Goal: Task Accomplishment & Management: Complete application form

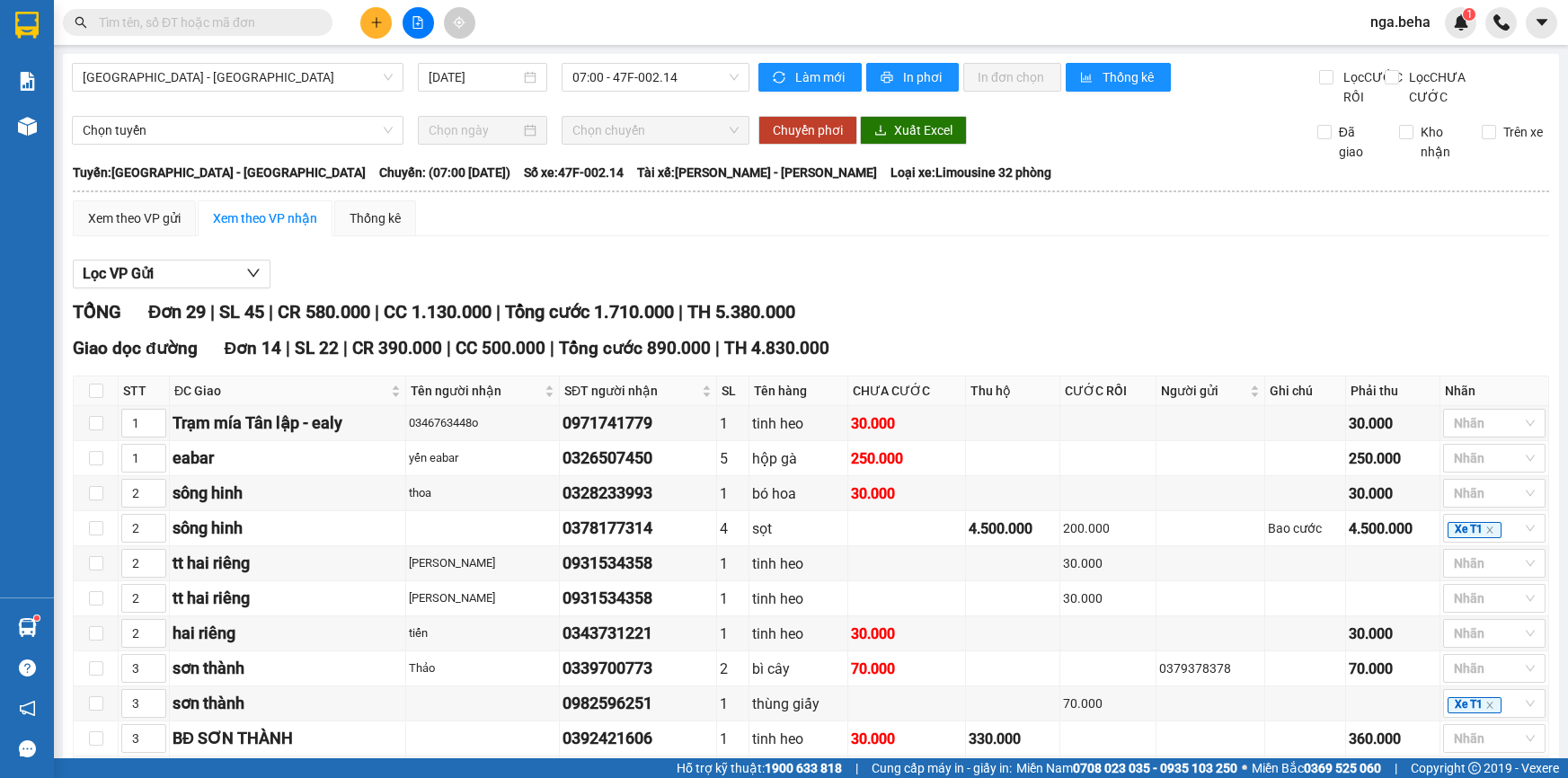
click at [256, 25] on input "text" at bounding box center [205, 23] width 212 height 20
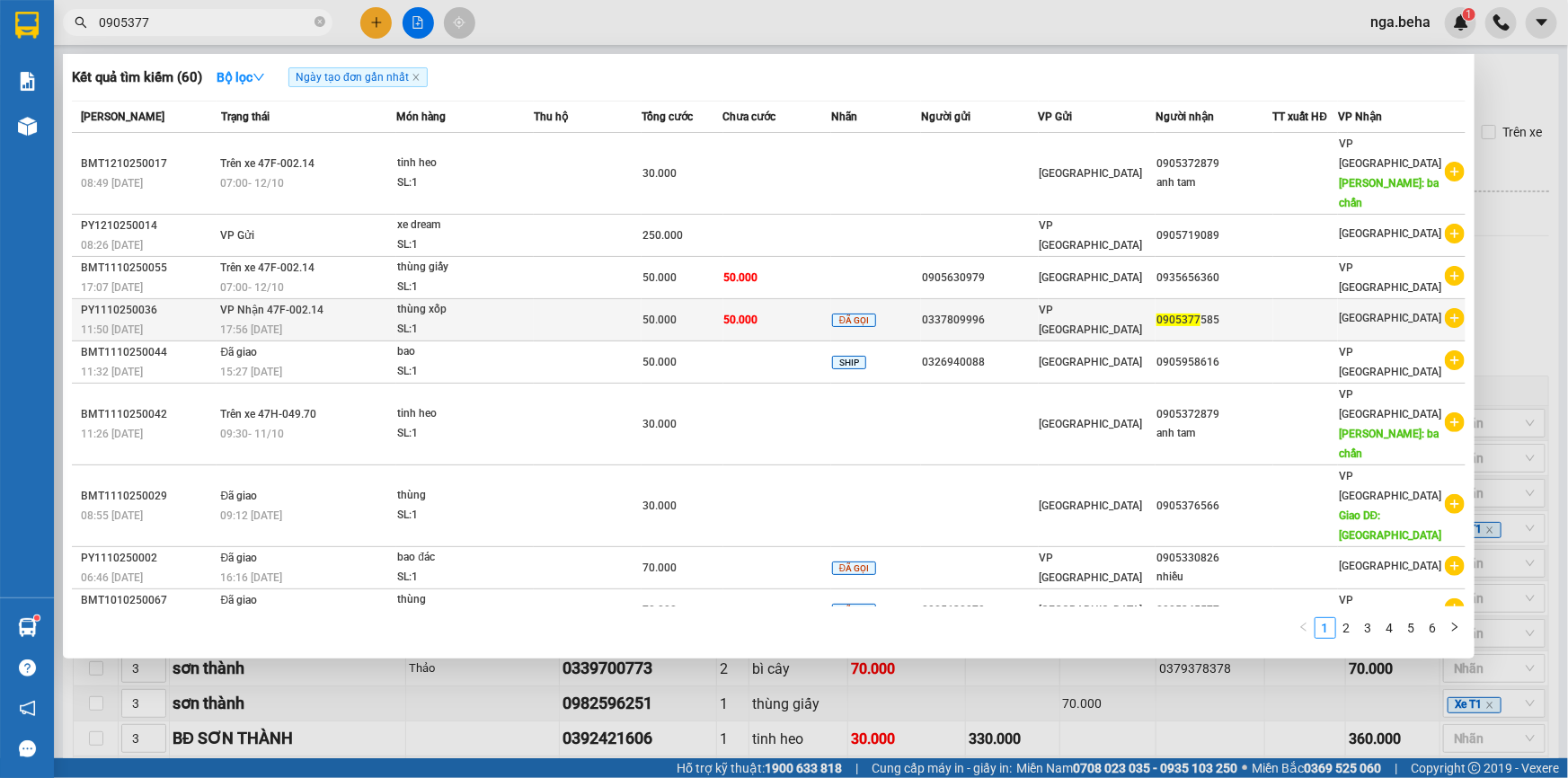
type input "0905377"
click at [310, 304] on span "VP Nhận 47F-002.14" at bounding box center [272, 310] width 103 height 13
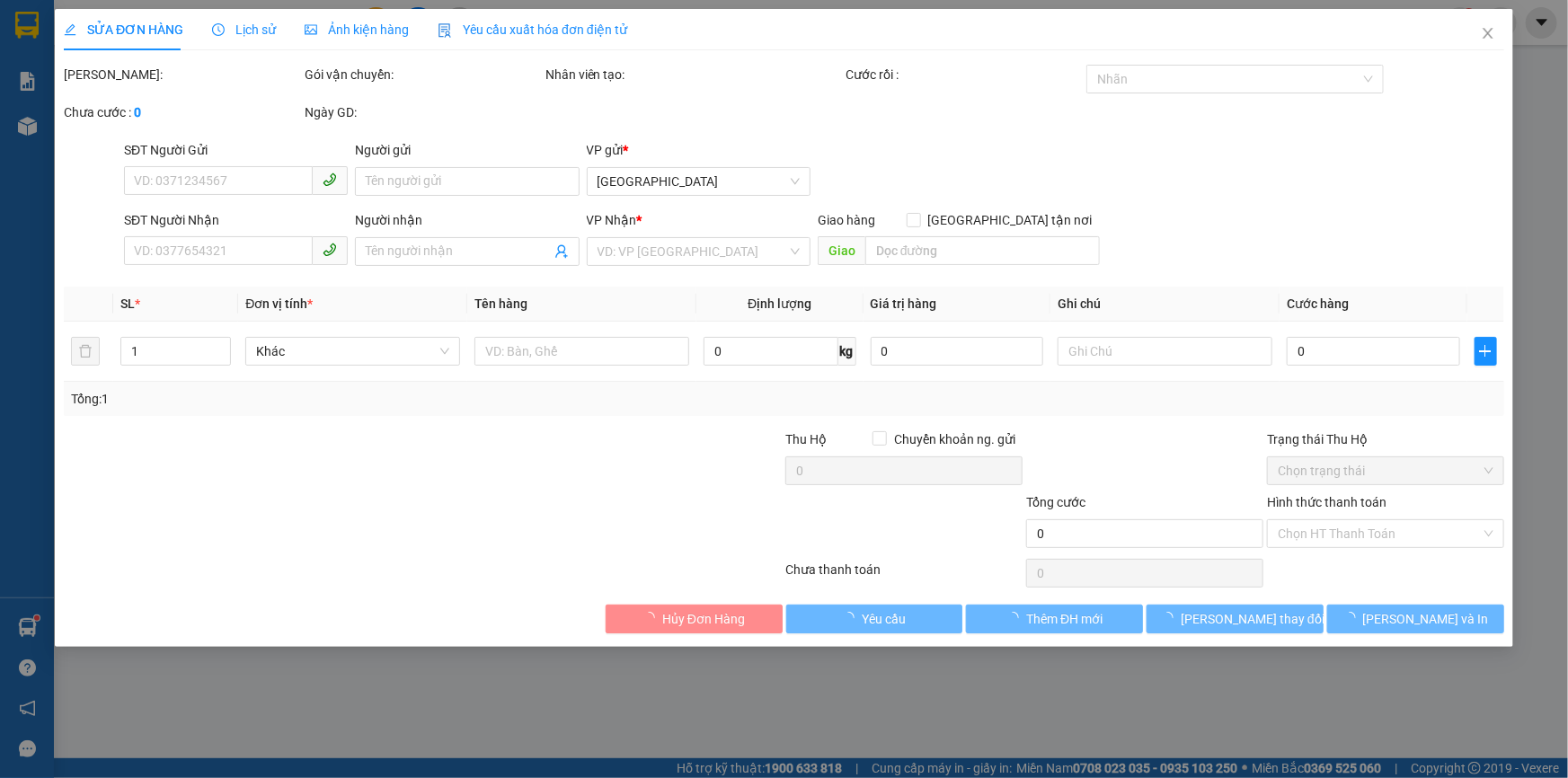
click at [390, 38] on div "Ảnh kiện hàng" at bounding box center [357, 30] width 104 height 20
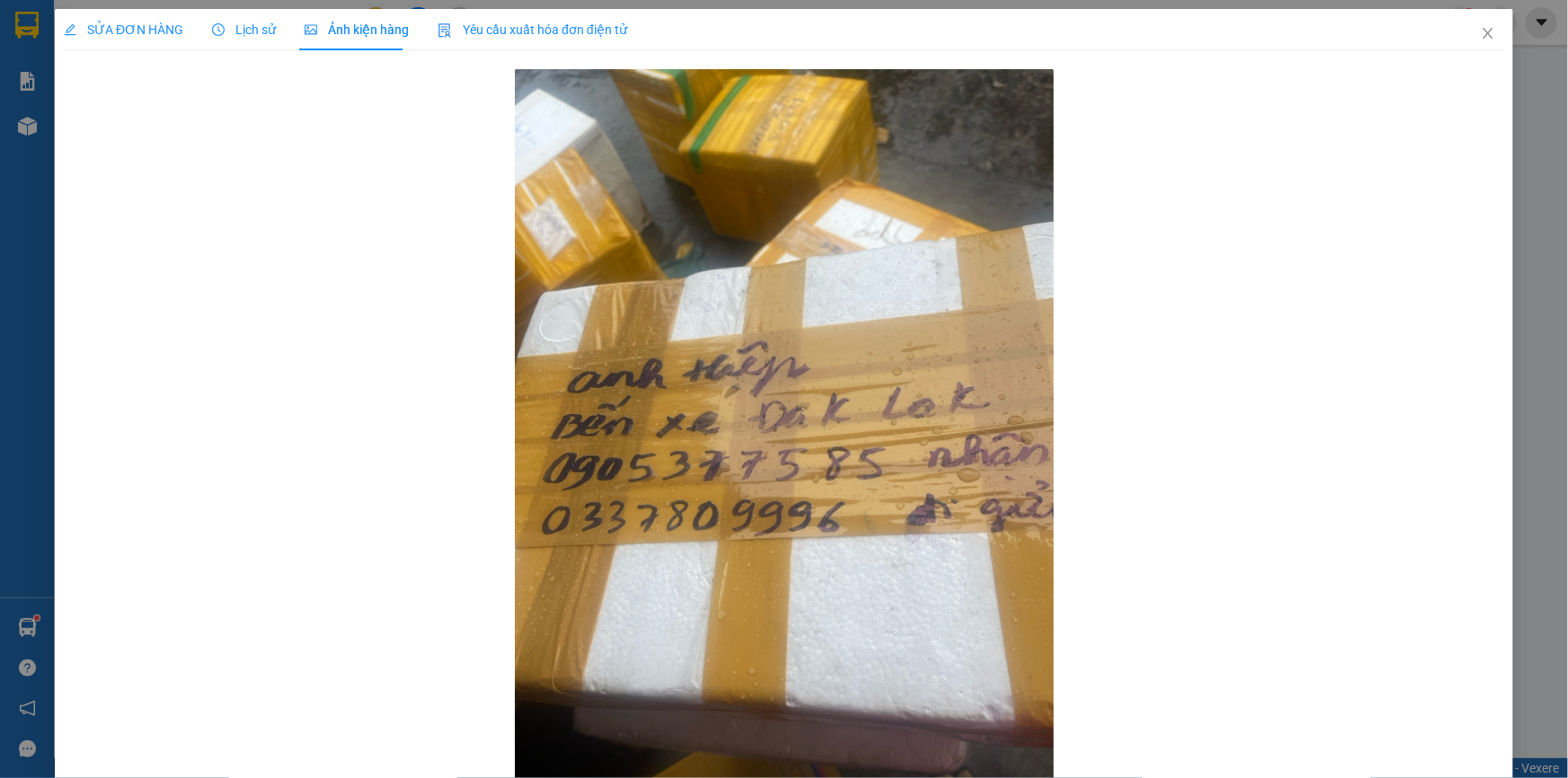
click at [146, 18] on div "SỬA ĐƠN HÀNG" at bounding box center [123, 30] width 119 height 41
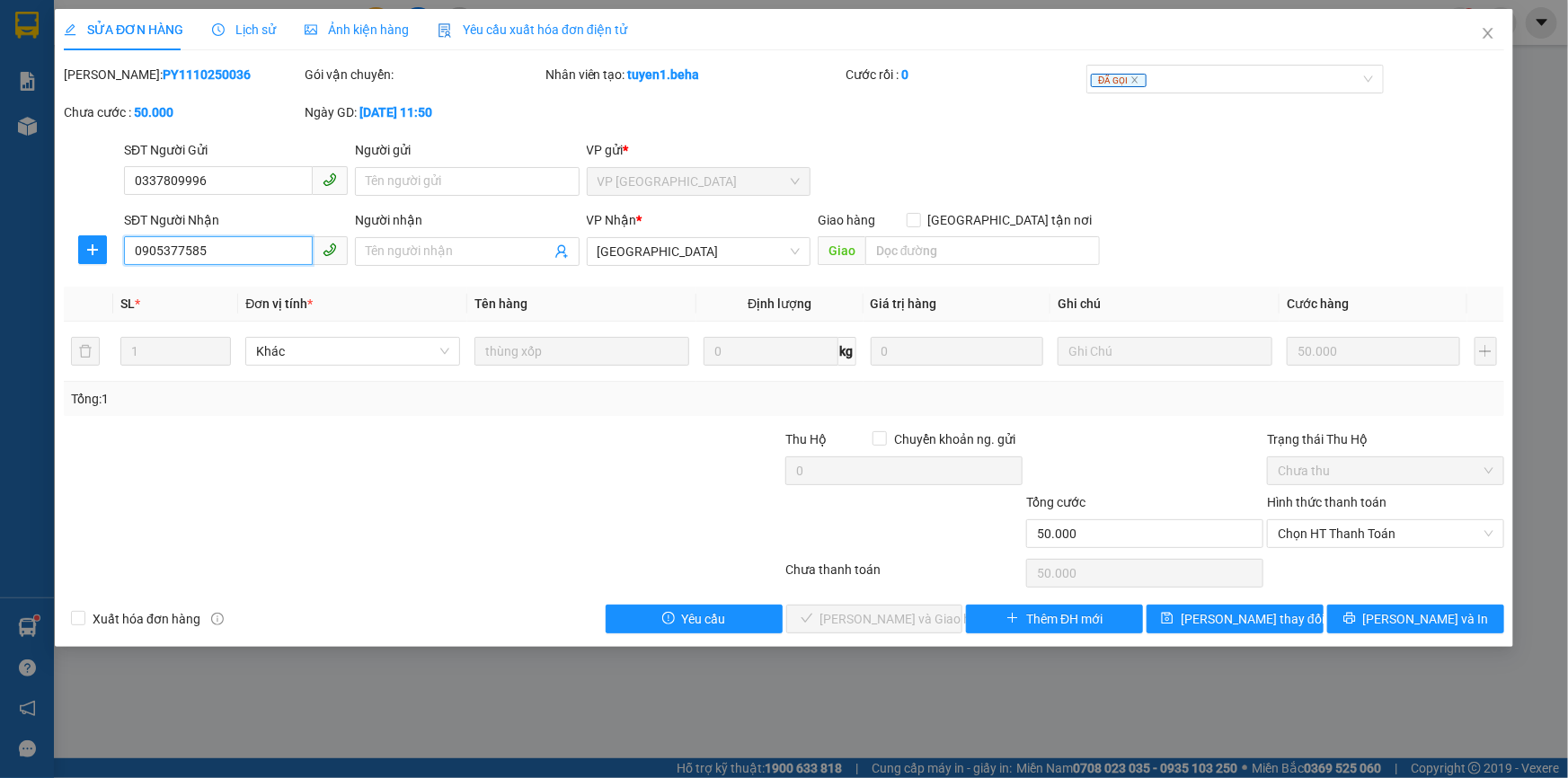
click at [249, 249] on input "0905377585" at bounding box center [218, 250] width 189 height 29
click at [1387, 539] on span "Chọn HT Thanh Toán" at bounding box center [1385, 533] width 215 height 27
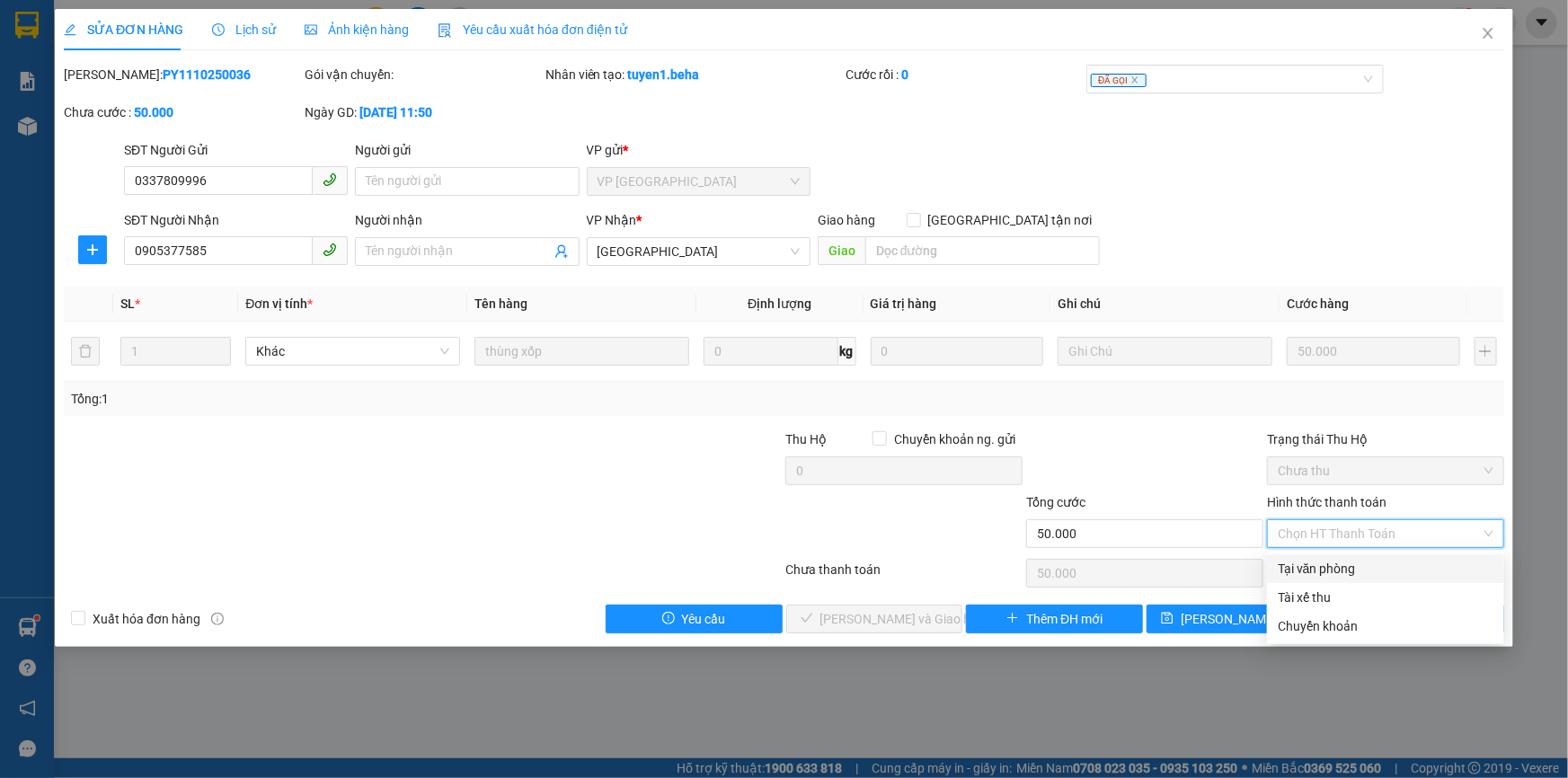
click at [1374, 565] on div "Tại văn phòng" at bounding box center [1385, 569] width 215 height 20
type input "0"
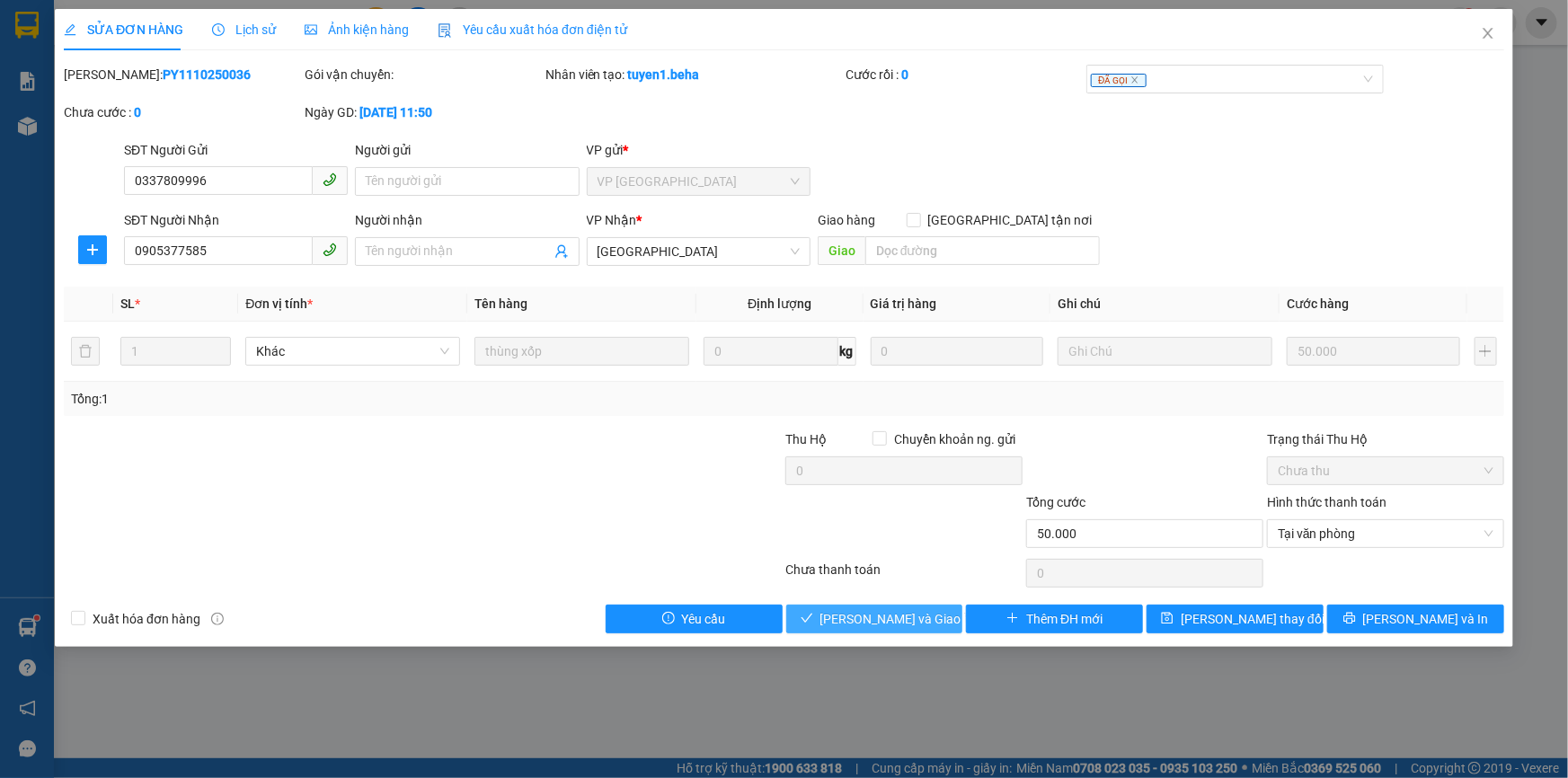
click at [866, 620] on span "[PERSON_NAME] và Giao hàng" at bounding box center [906, 619] width 172 height 20
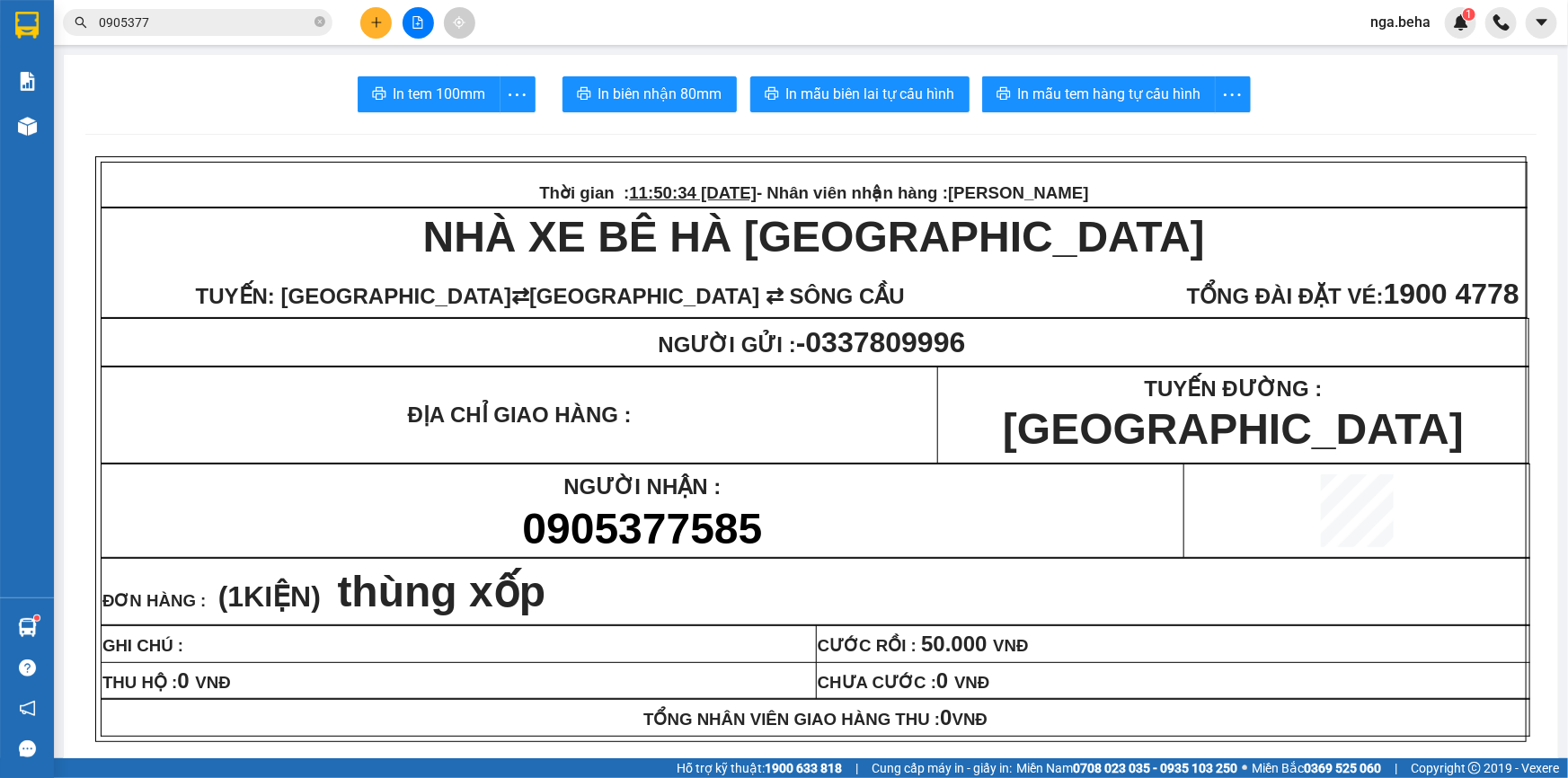
click at [216, 26] on input "0905377" at bounding box center [205, 23] width 212 height 20
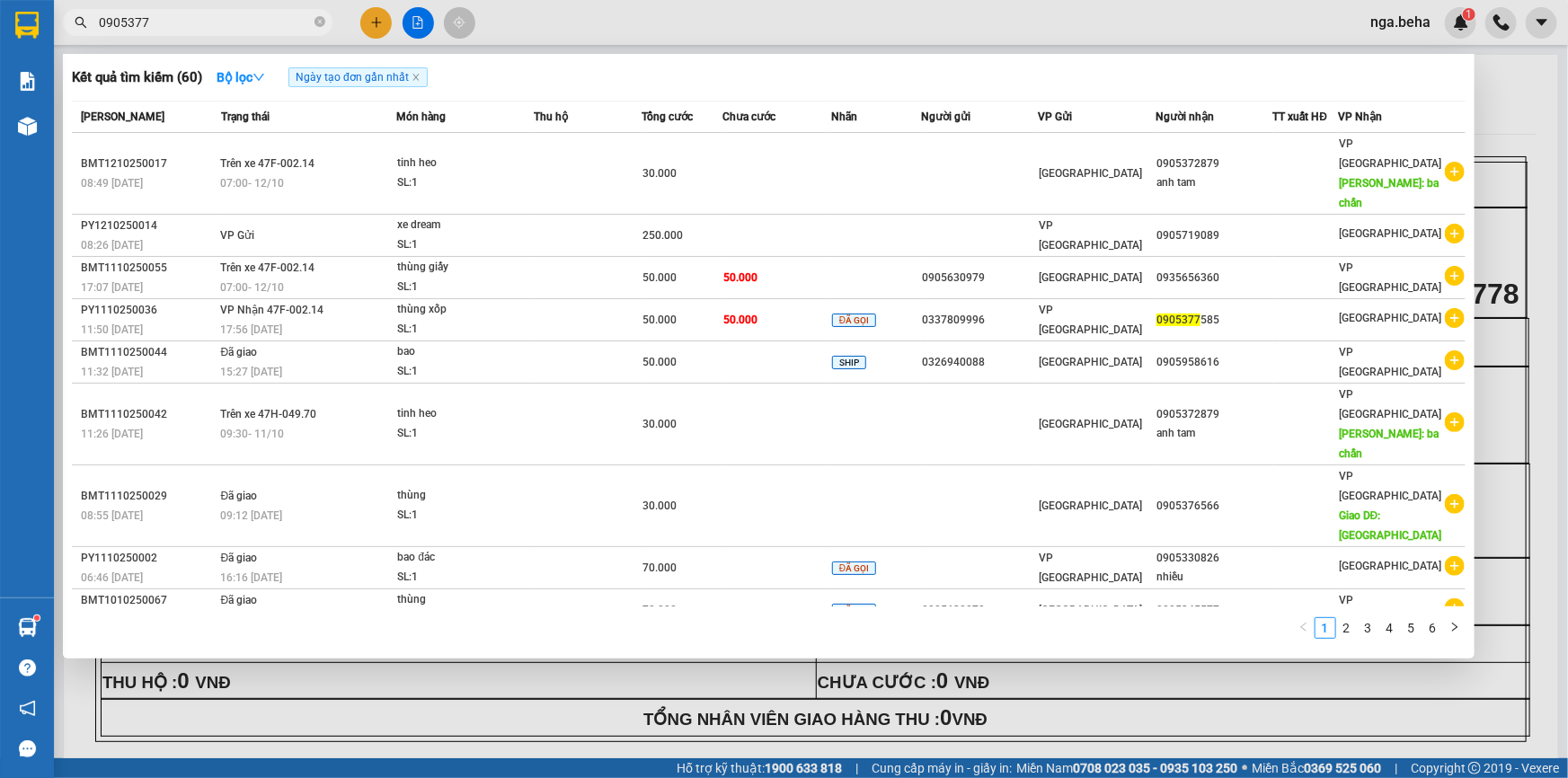
click at [216, 26] on input "0905377" at bounding box center [205, 23] width 212 height 20
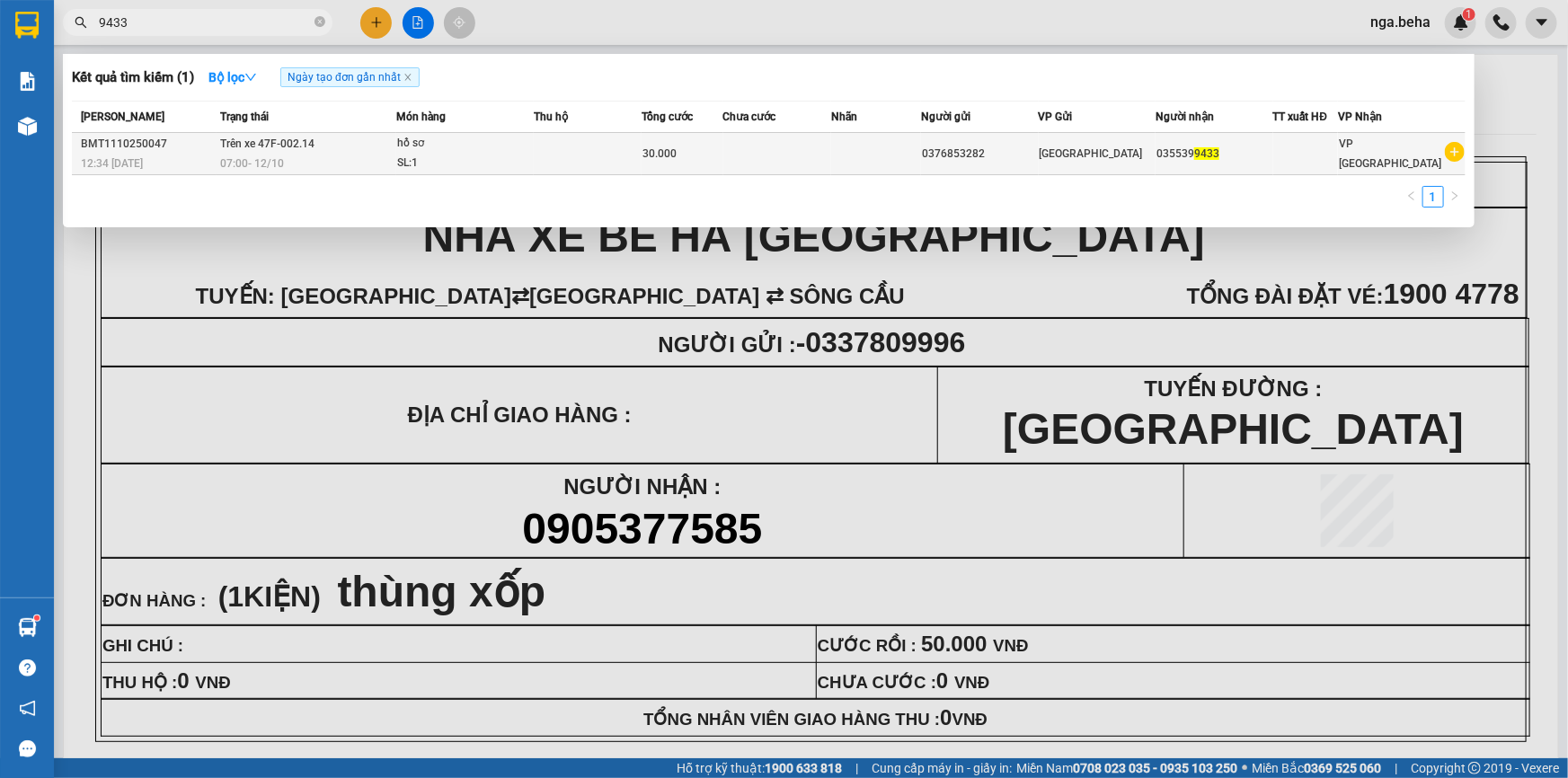
type input "9433"
click at [761, 138] on td at bounding box center [777, 153] width 108 height 42
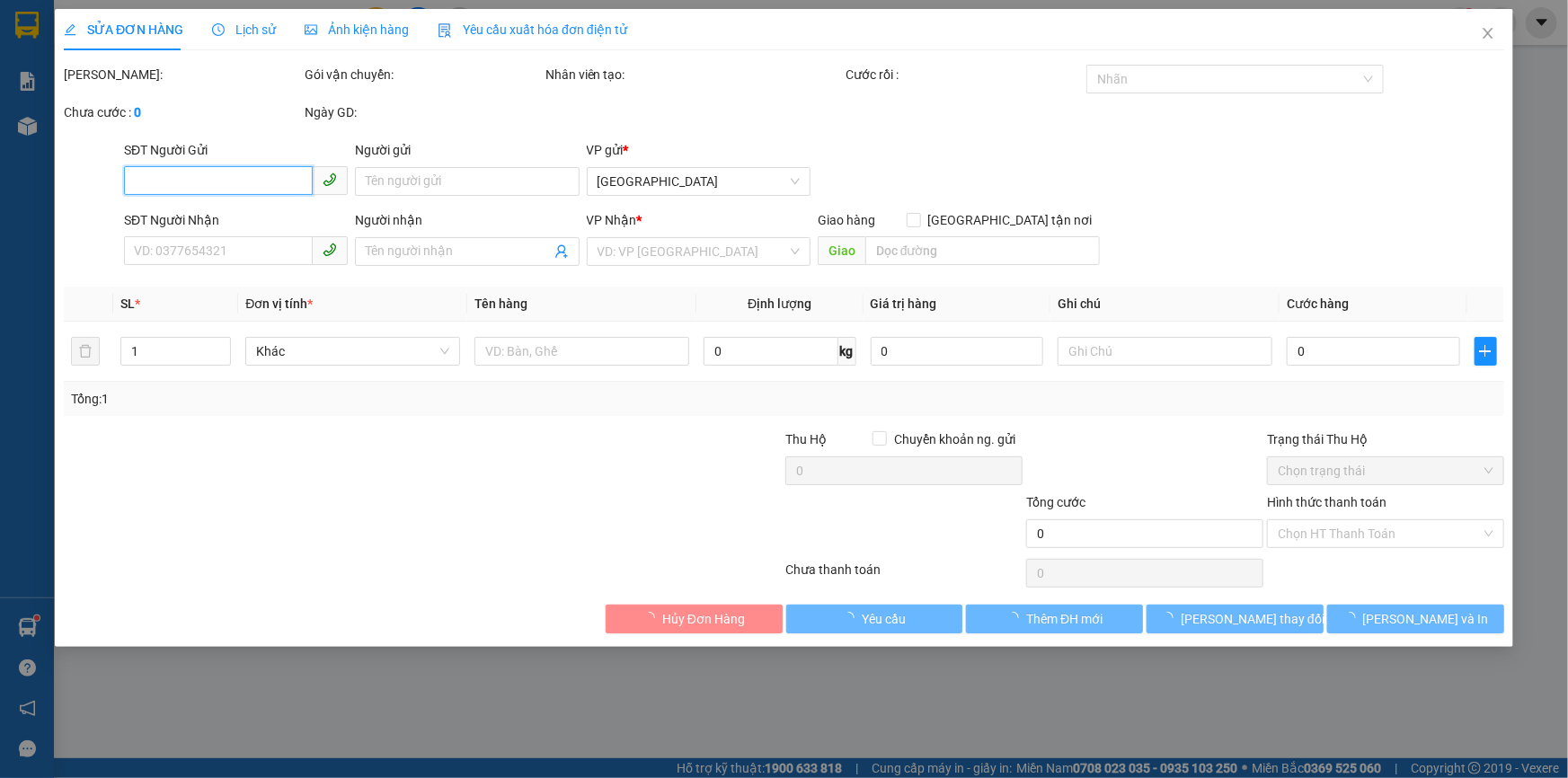
type input "0376853282"
type input "0355399433"
type input "30.000"
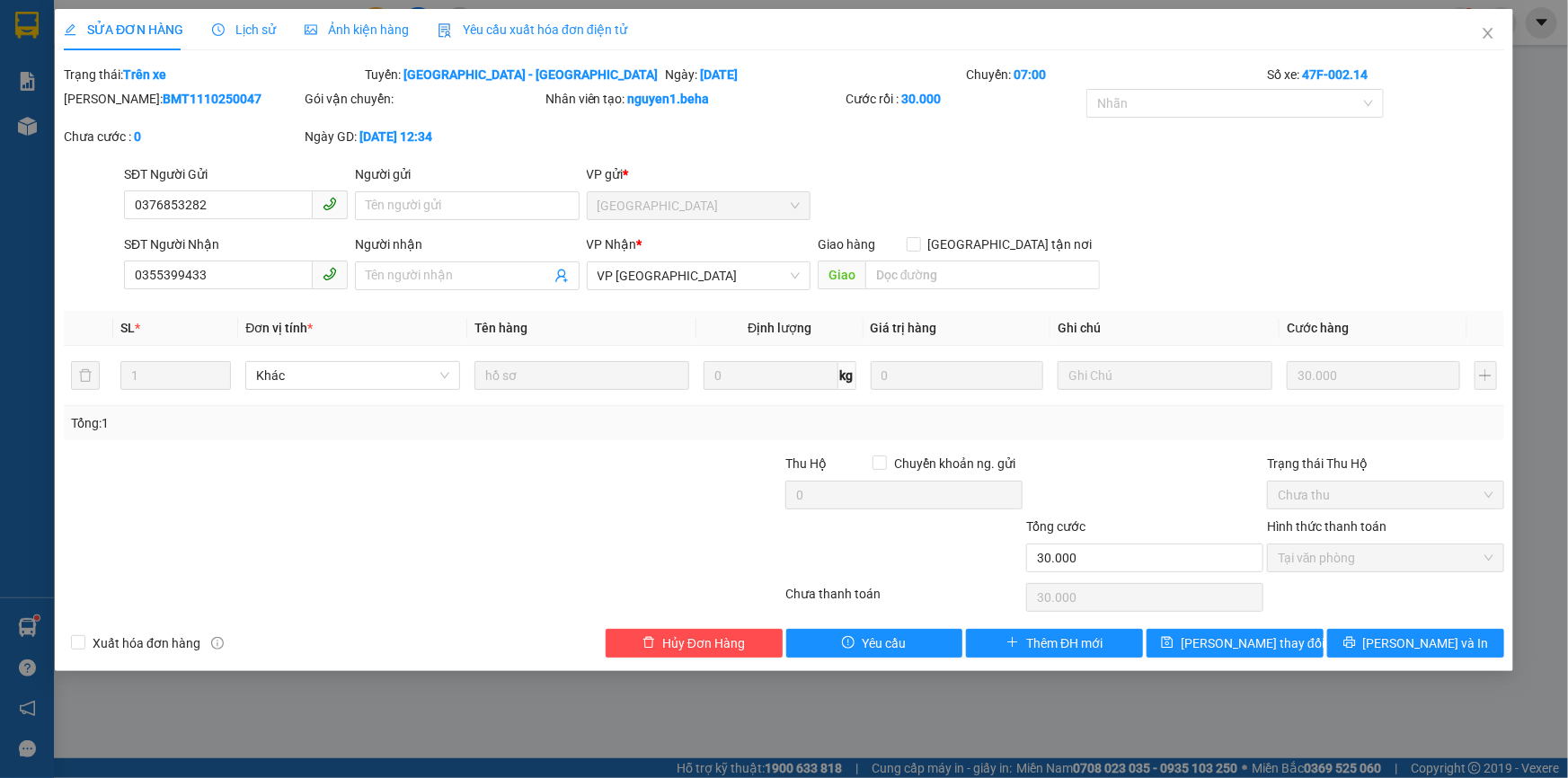
click at [248, 25] on span "Lịch sử" at bounding box center [244, 30] width 64 height 15
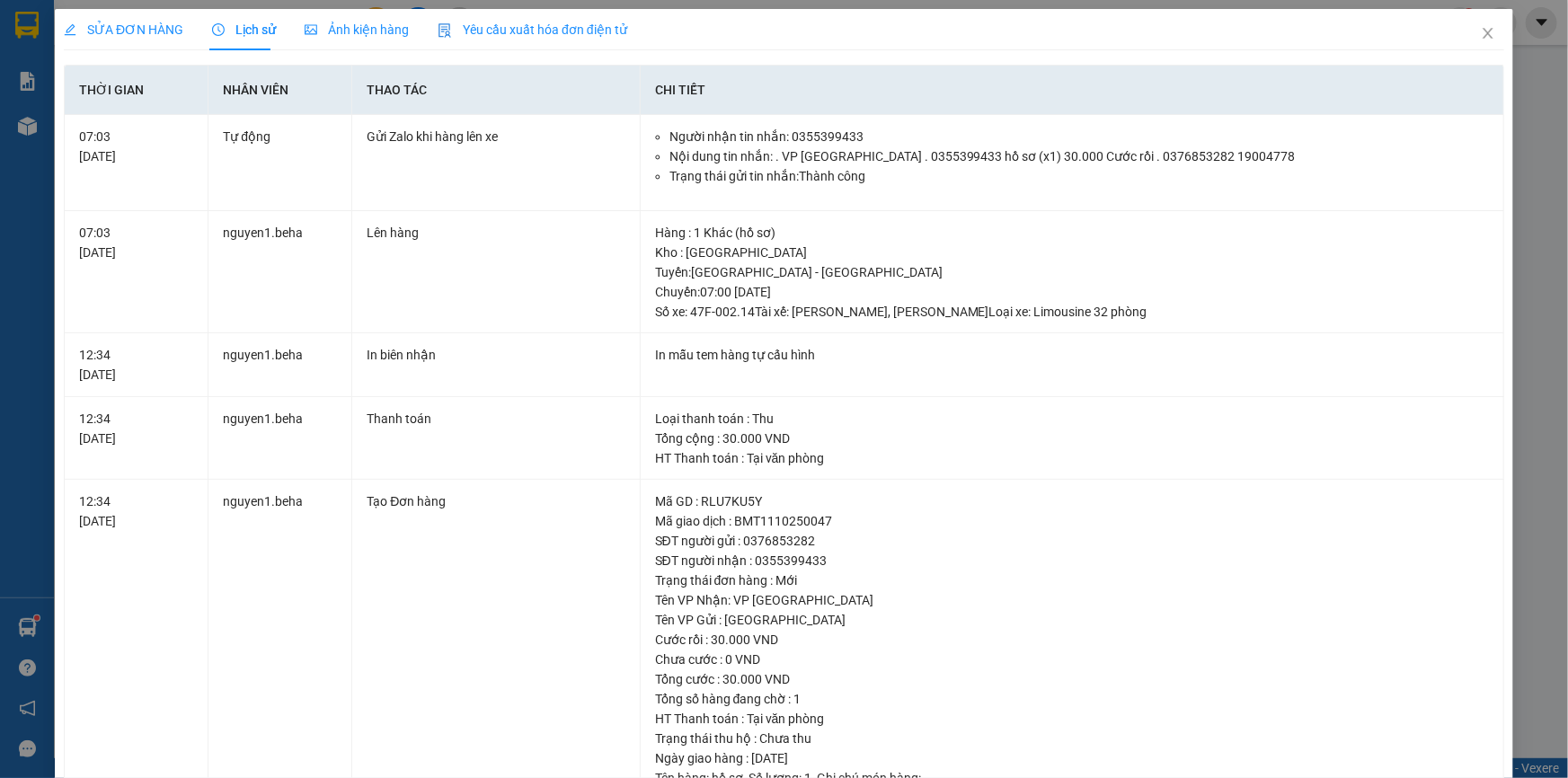
click at [327, 43] on div "Ảnh kiện hàng" at bounding box center [357, 30] width 104 height 41
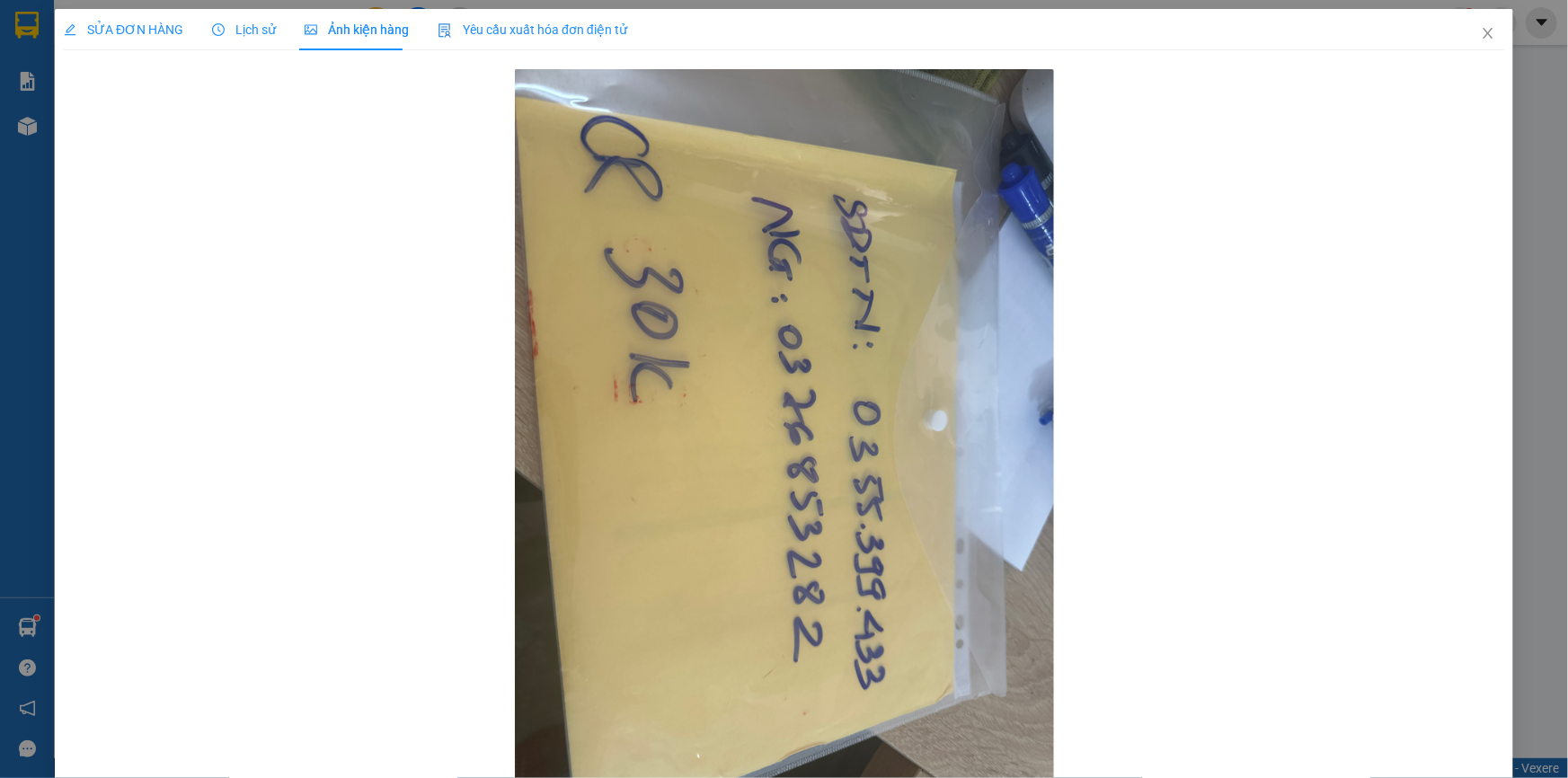
click at [392, 340] on div at bounding box center [784, 429] width 1440 height 729
click at [1480, 28] on icon "close" at bounding box center [1487, 32] width 15 height 15
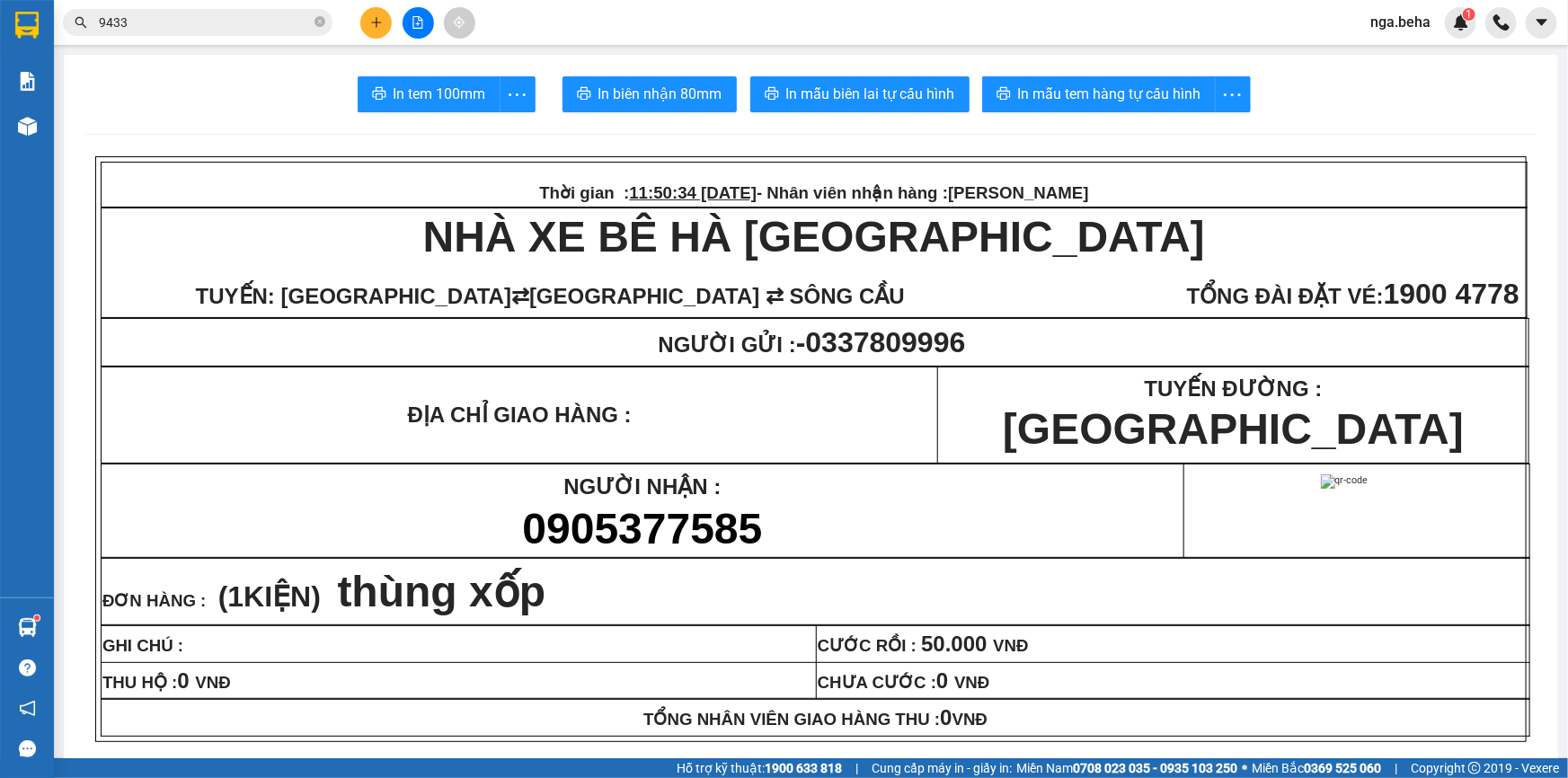
click at [198, 21] on input "9433" at bounding box center [205, 23] width 212 height 20
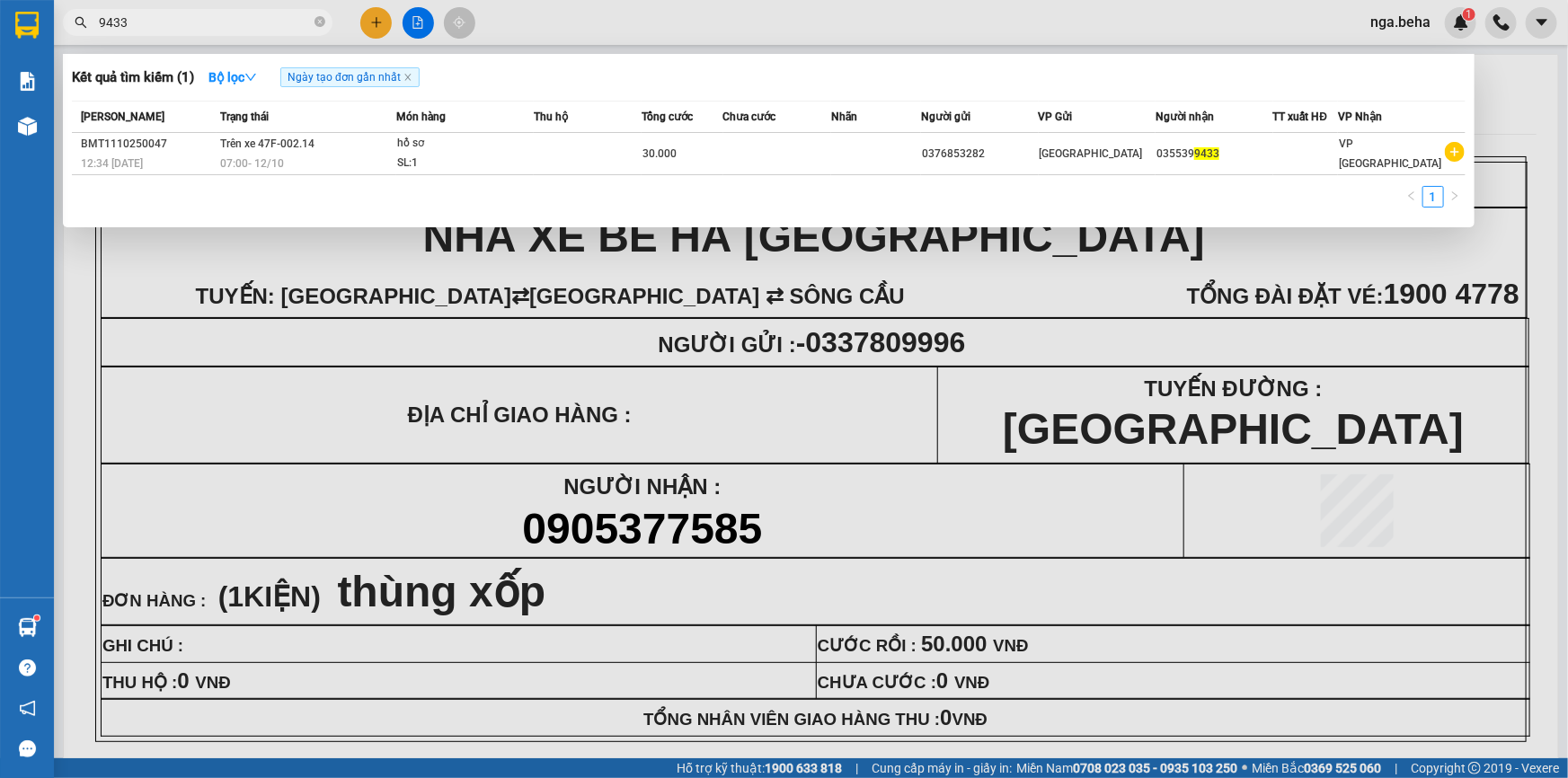
click at [198, 21] on input "9433" at bounding box center [205, 23] width 212 height 20
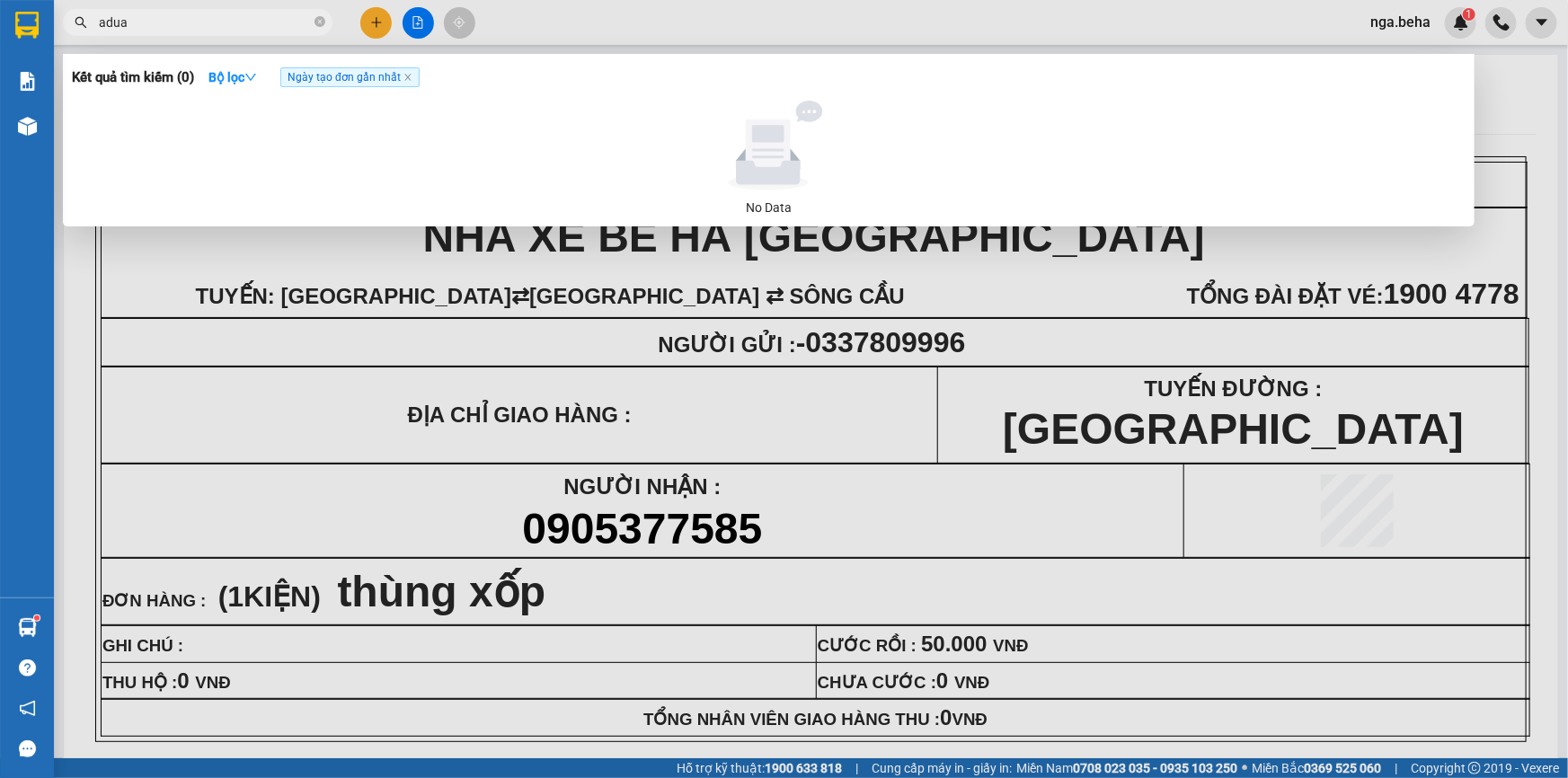
click at [181, 24] on input "adua" at bounding box center [205, 23] width 212 height 20
click at [107, 20] on input "adua" at bounding box center [205, 23] width 212 height 20
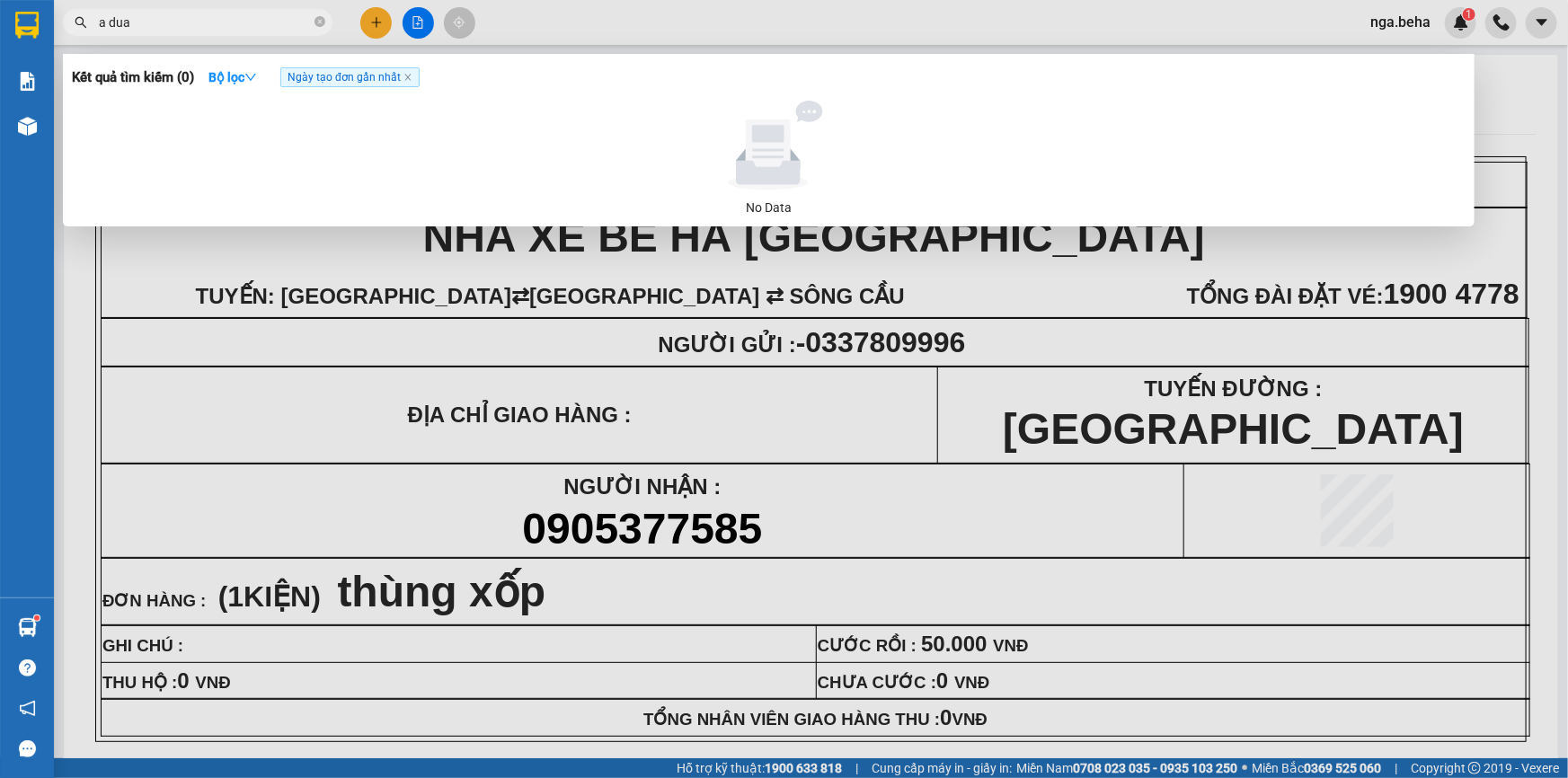
click at [181, 19] on input "a dua" at bounding box center [205, 23] width 212 height 20
click at [209, 20] on input "a dua" at bounding box center [205, 23] width 212 height 20
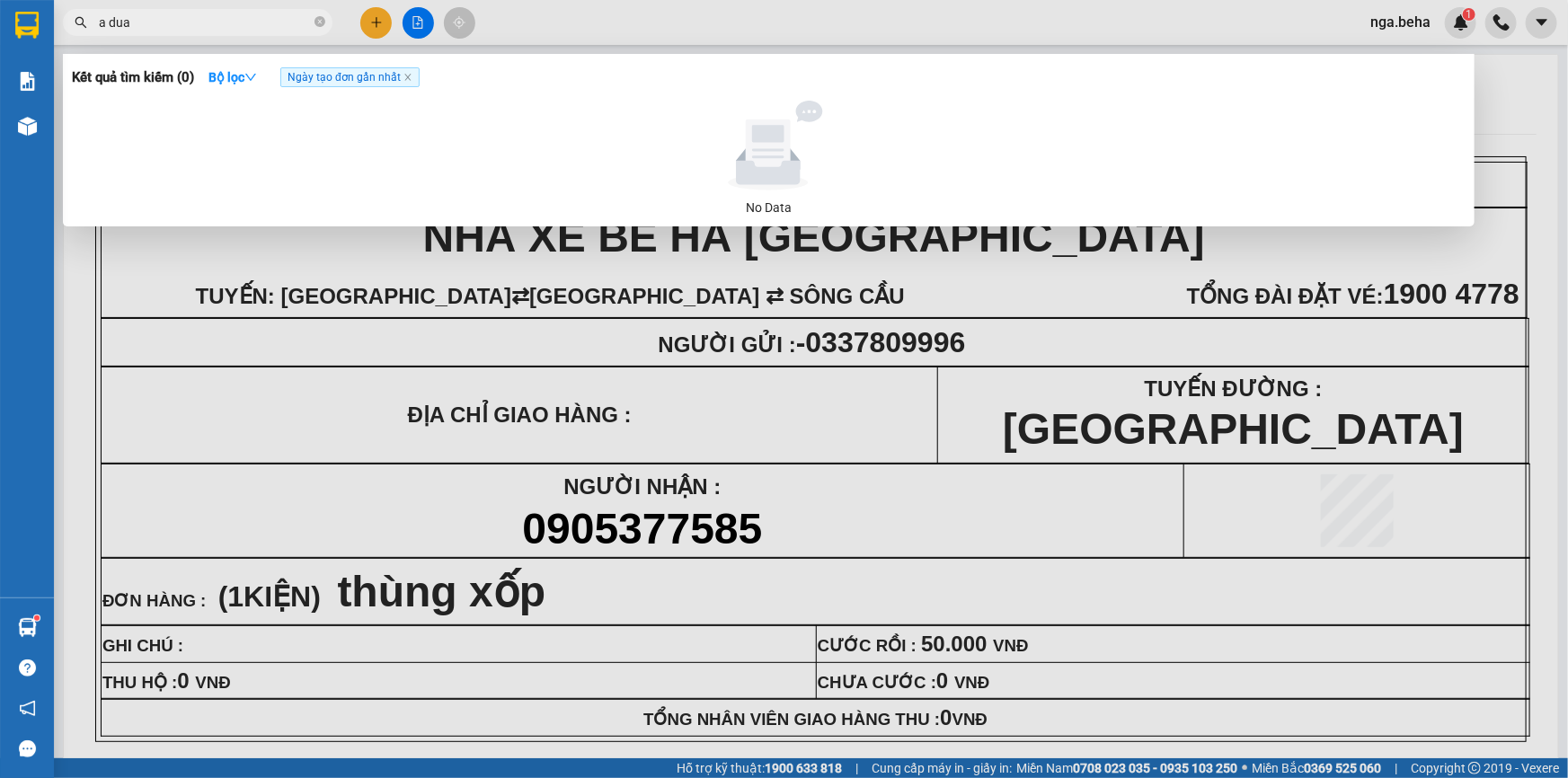
click at [209, 20] on input "a dua" at bounding box center [205, 23] width 212 height 20
type input "8786"
click at [577, 572] on div at bounding box center [784, 389] width 1568 height 778
